Goal: Information Seeking & Learning: Understand process/instructions

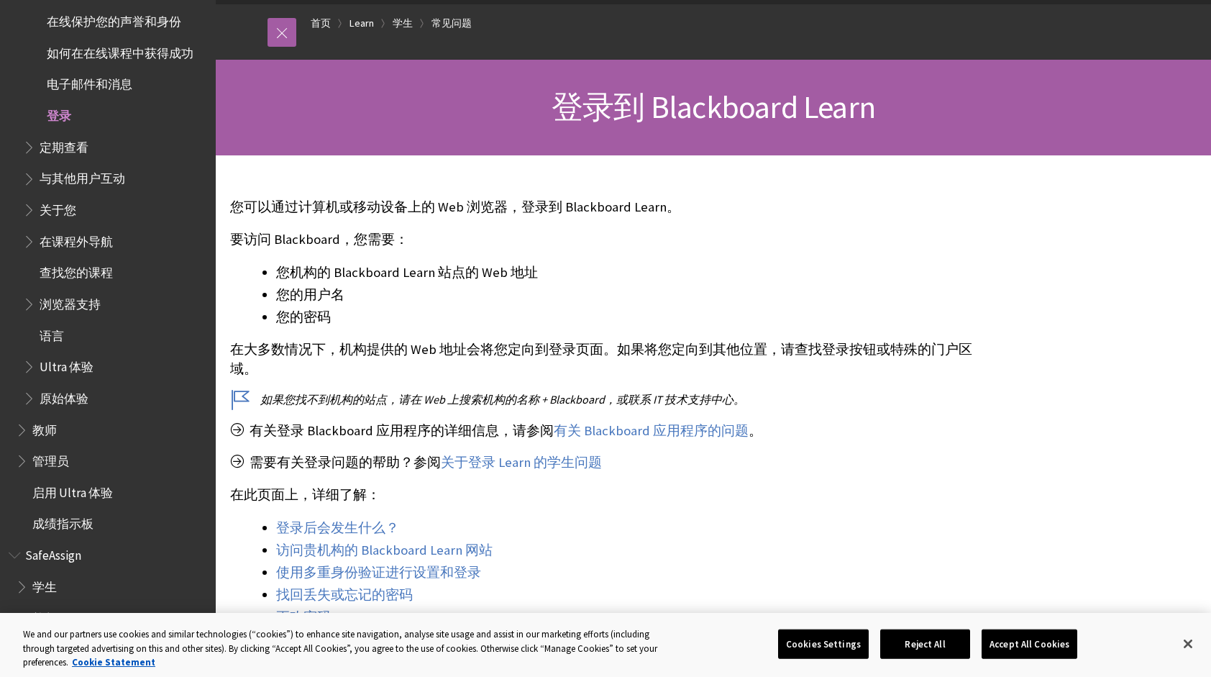
scroll to position [144, 0]
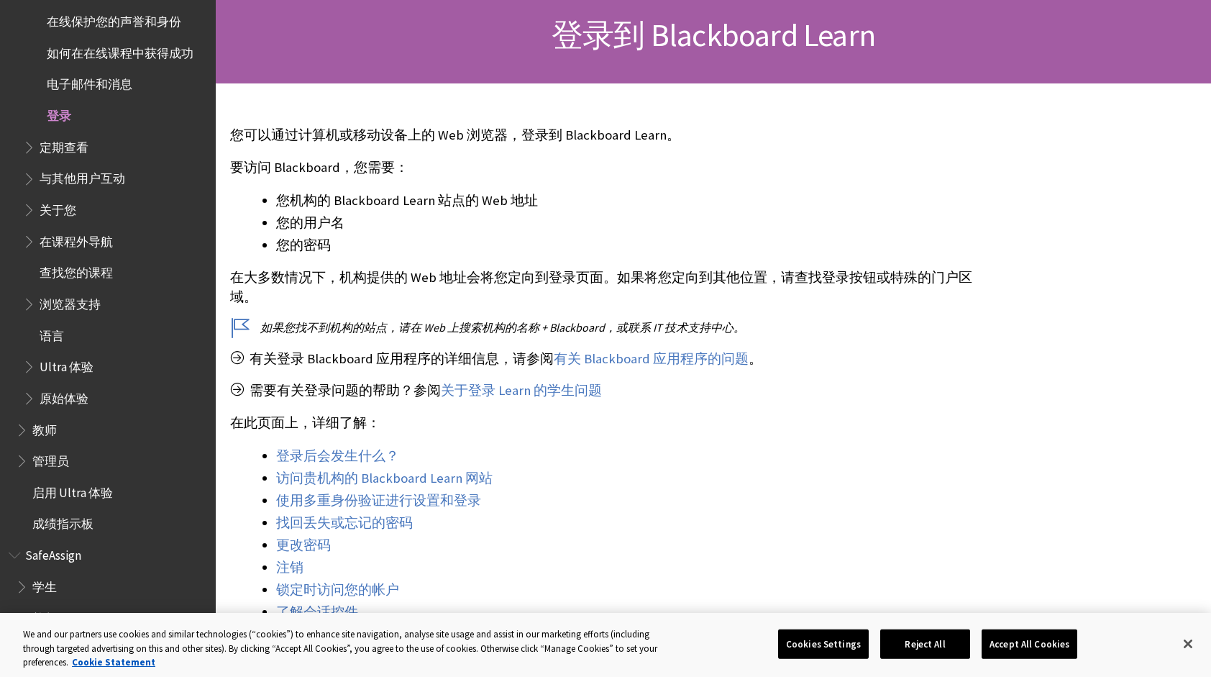
click at [54, 111] on span "登录" at bounding box center [59, 113] width 24 height 19
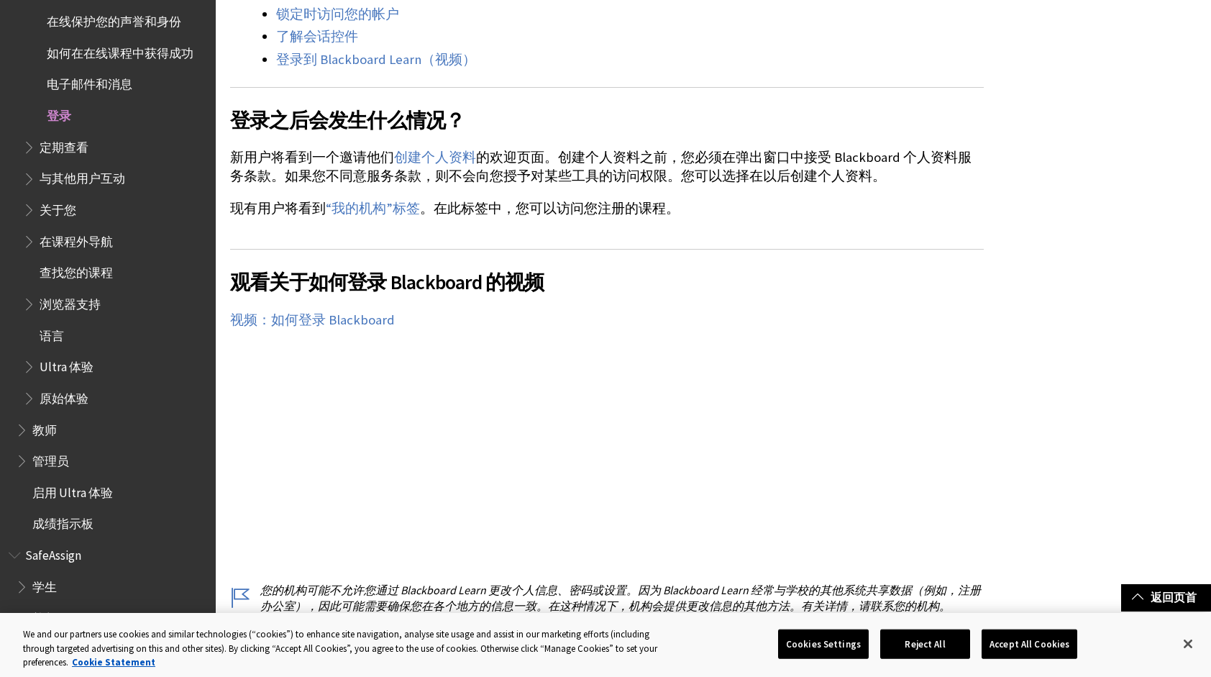
scroll to position [575, 0]
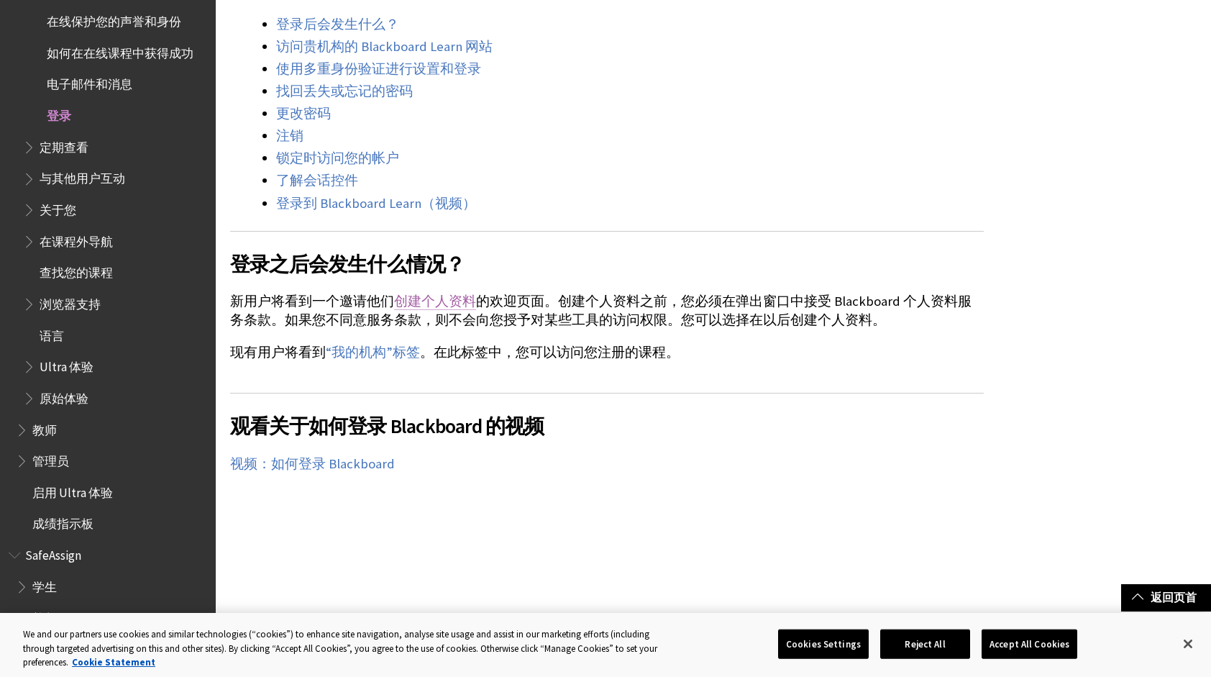
click at [423, 304] on link "创建个人资料" at bounding box center [435, 301] width 82 height 17
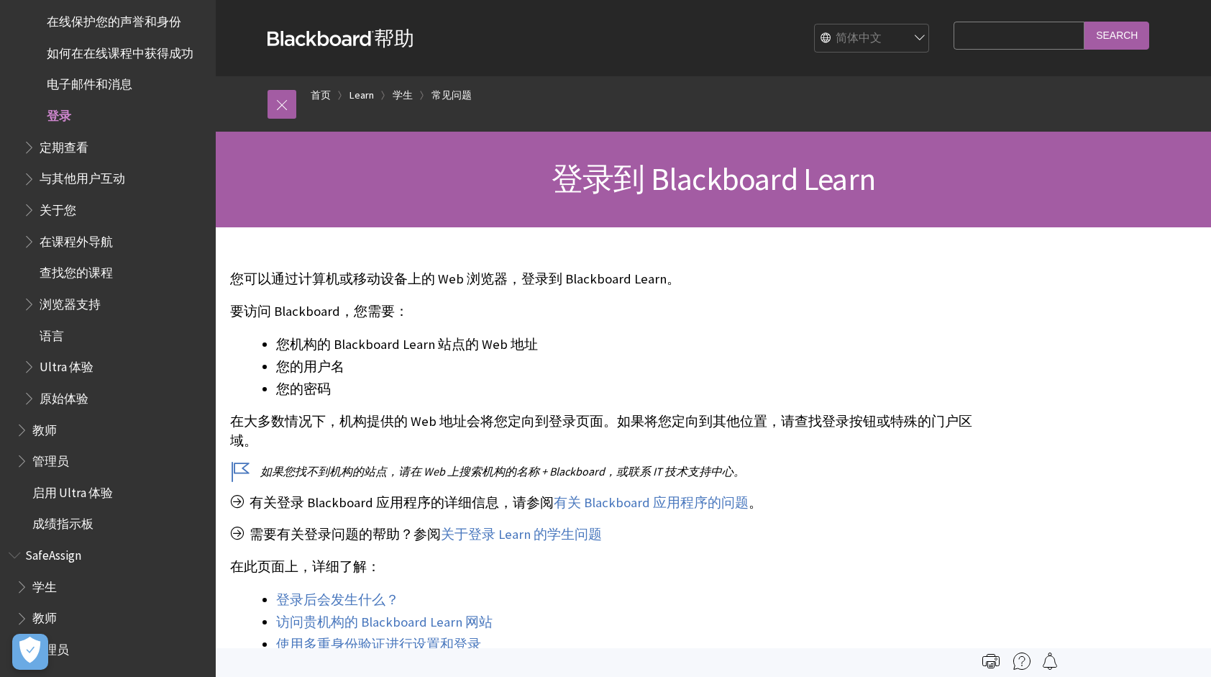
scroll to position [72, 0]
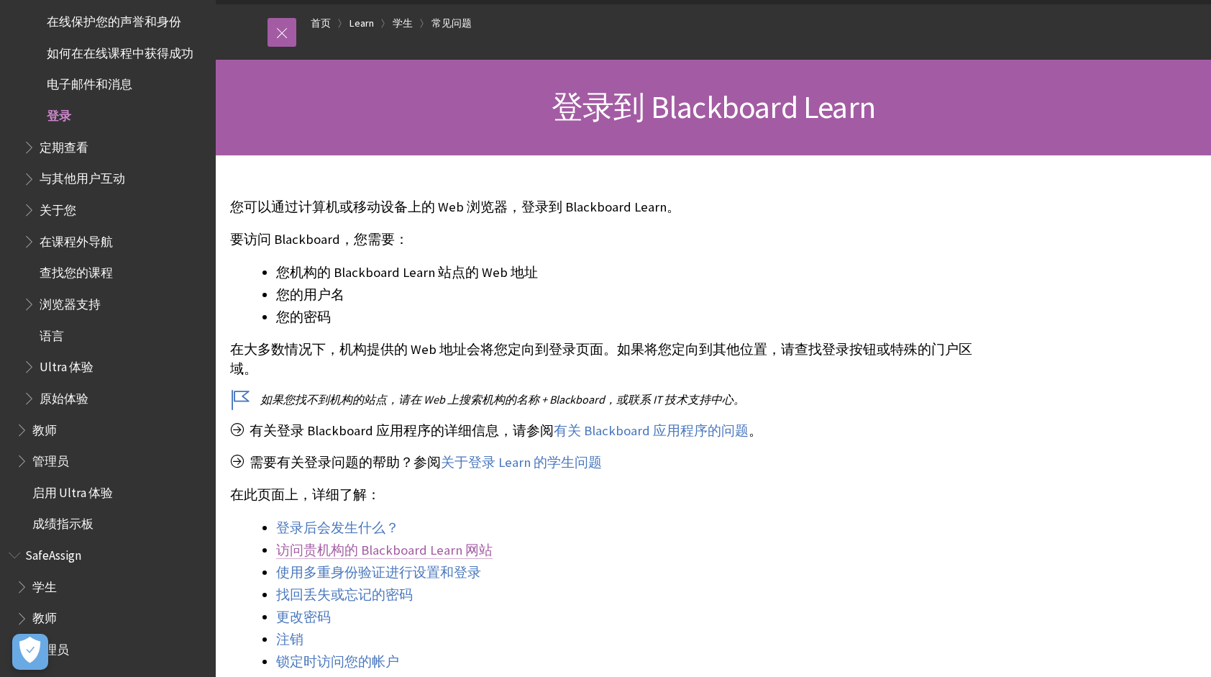
click at [452, 548] on link "访问贵机构的 Blackboard Learn 网站" at bounding box center [384, 550] width 217 height 17
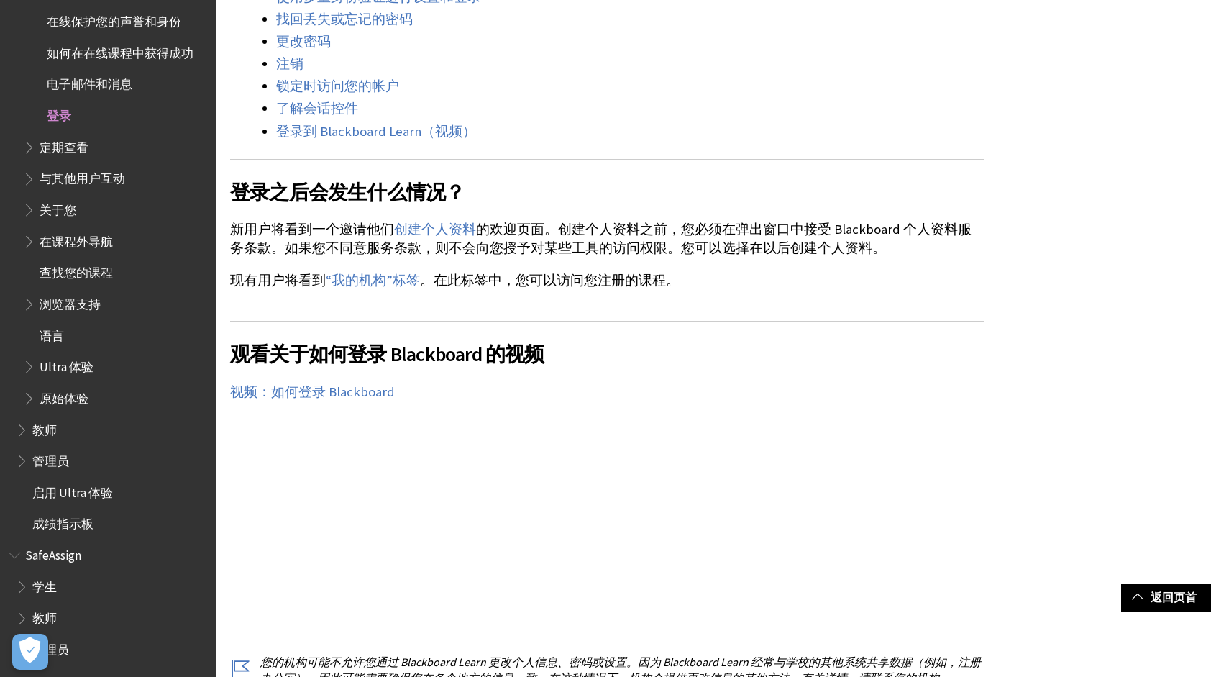
scroll to position [719, 0]
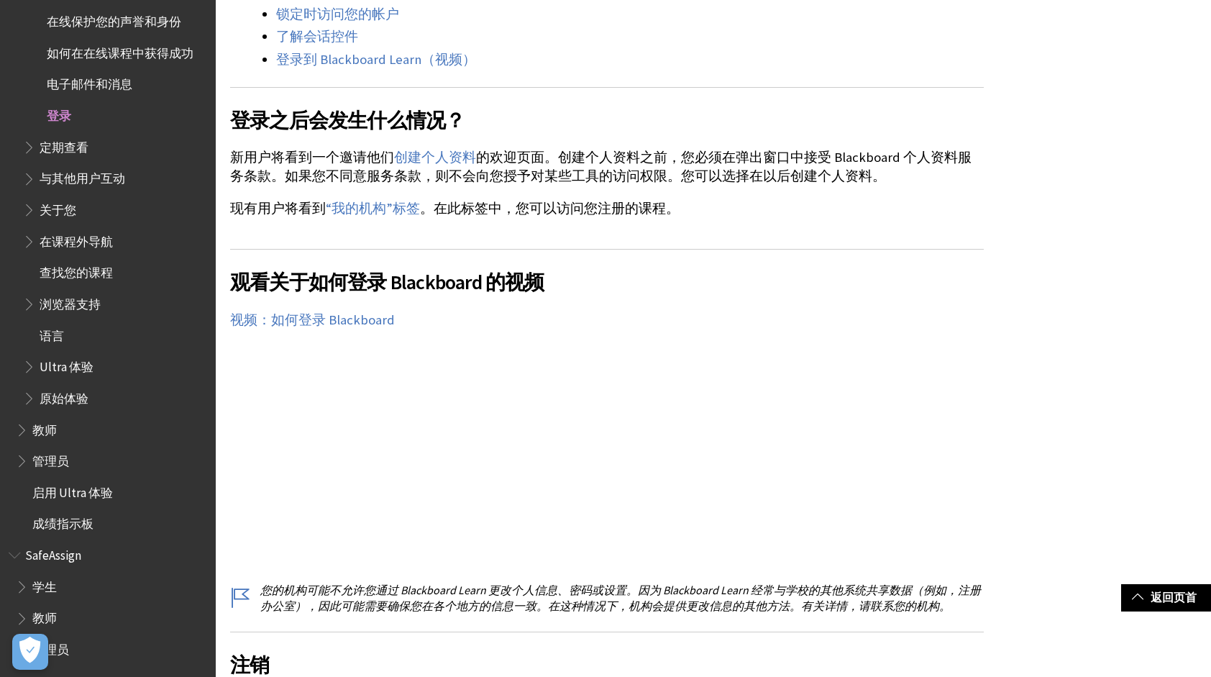
click at [80, 588] on span "学生" at bounding box center [111, 587] width 191 height 24
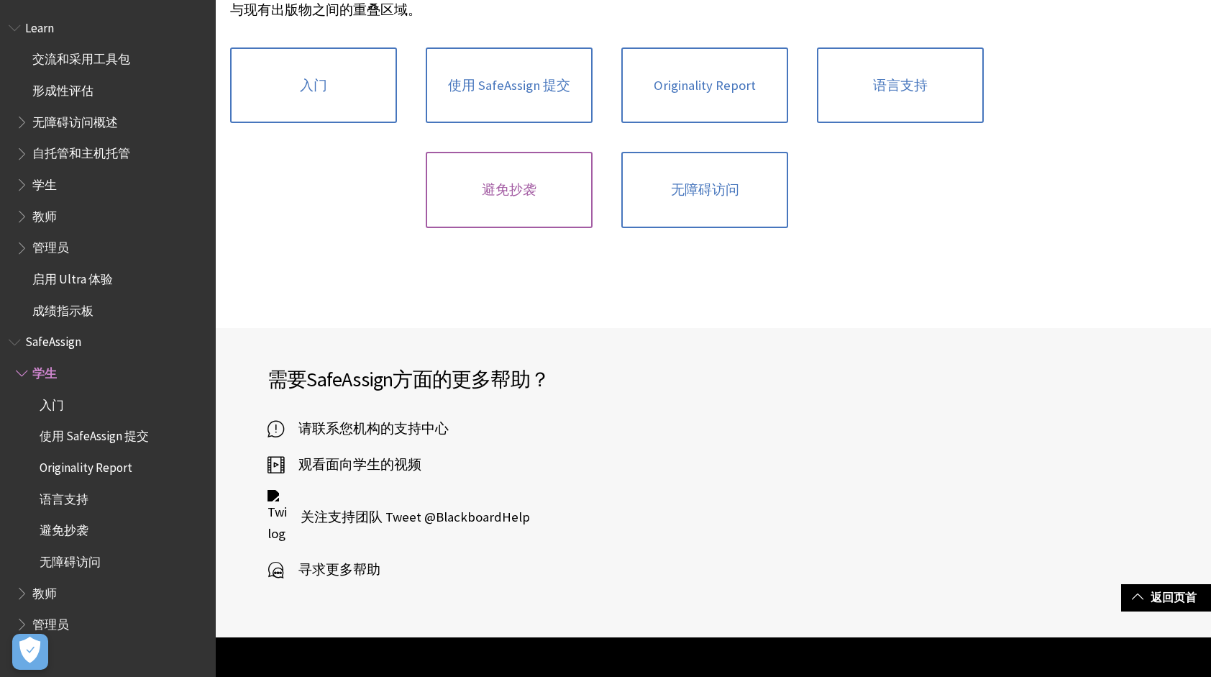
scroll to position [72, 0]
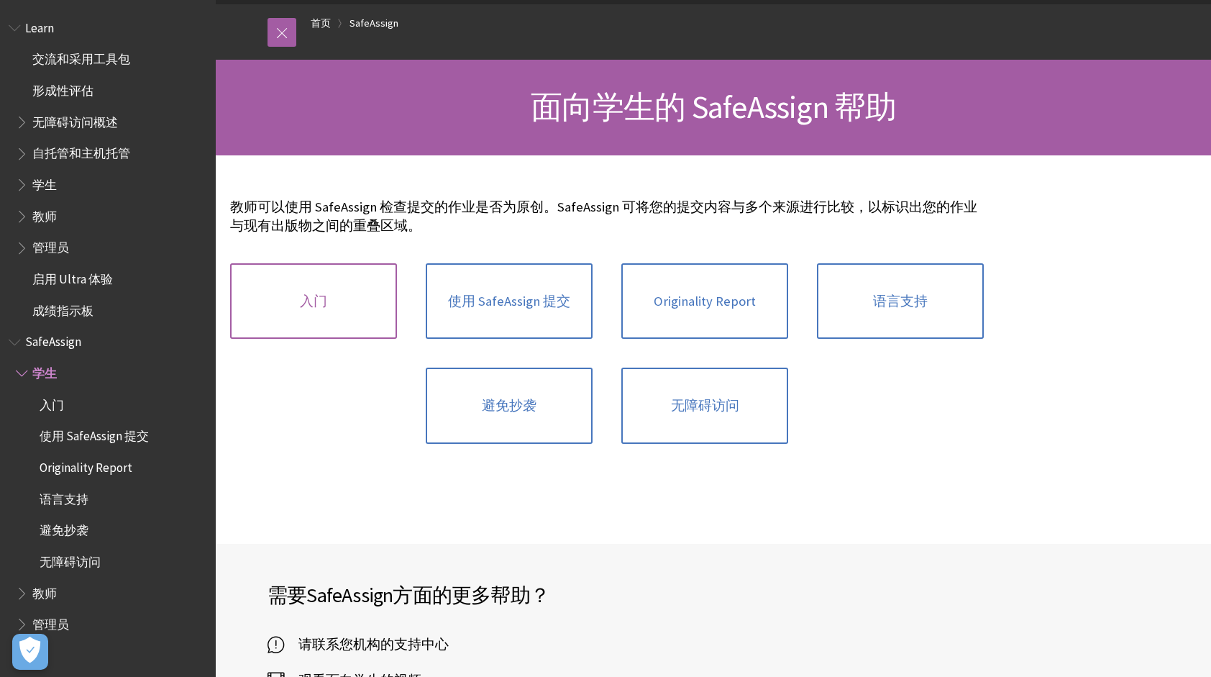
click at [331, 319] on link "入门" at bounding box center [313, 301] width 167 height 76
